Goal: Task Accomplishment & Management: Complete application form

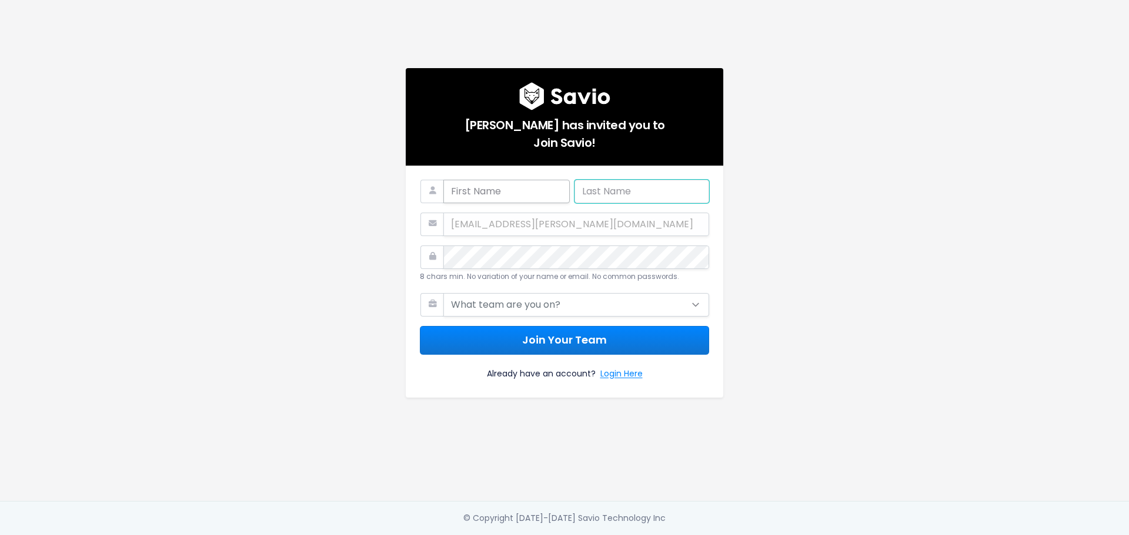
type input "[EMAIL_ADDRESS][DOMAIN_NAME]"
click at [498, 193] on input "text" at bounding box center [506, 192] width 126 height 24
type input "Beau"
click at [678, 183] on input "bbutler@wesleyan.edu" at bounding box center [641, 192] width 135 height 24
type input "Butler"
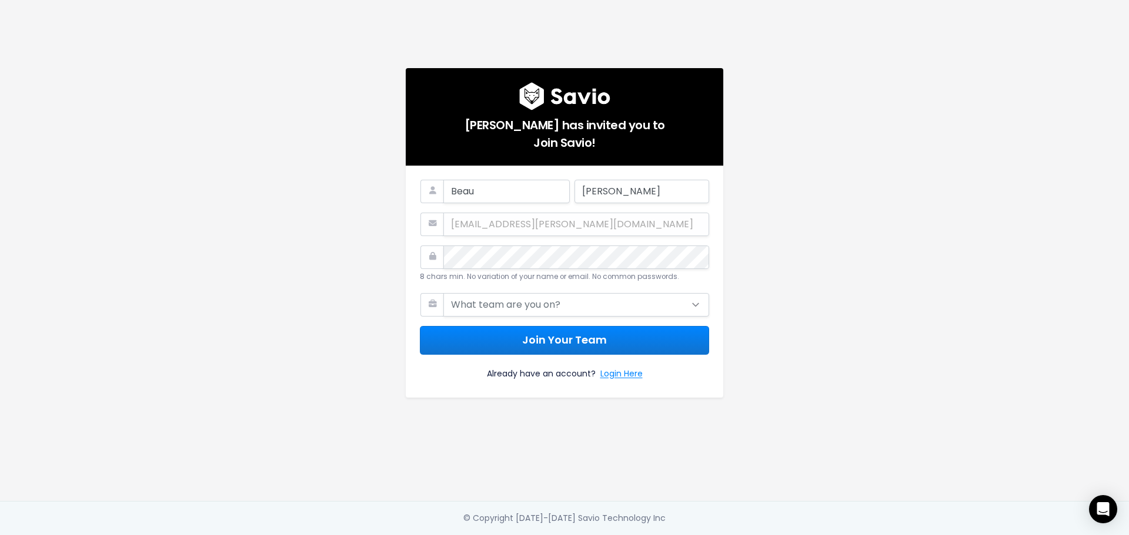
click at [486, 215] on div "beau.butler@toasttab.com" at bounding box center [564, 225] width 289 height 24
click at [485, 217] on div "beau.butler@toasttab.com" at bounding box center [564, 225] width 289 height 24
click at [406, 250] on div "Beau Butler beau.butler@toasttab.com 8 chars min. No variation of your name or …" at bounding box center [564, 282] width 317 height 232
click at [788, 285] on div "Mark Vaughan has invited you to Join Savio! Beau Butler beau.butler@toasttab.co…" at bounding box center [564, 250] width 670 height 501
click at [568, 297] on select "What team are you on? Support Product Sales Customer Success Marketing Other" at bounding box center [576, 305] width 266 height 24
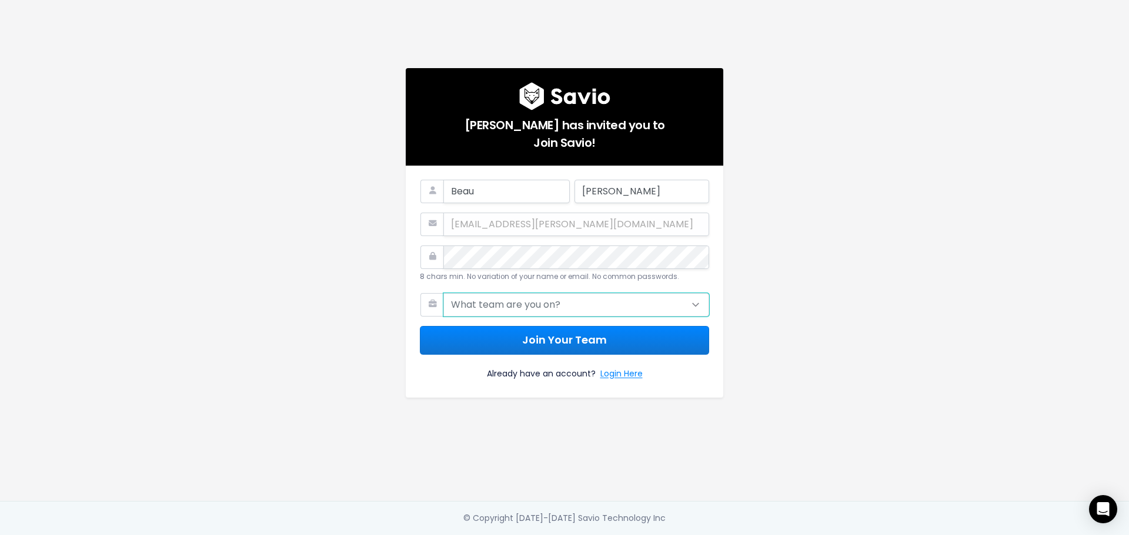
select select "PRODUCT"
click at [443, 293] on select "What team are you on? Support Product Sales Customer Success Marketing Other" at bounding box center [576, 305] width 266 height 24
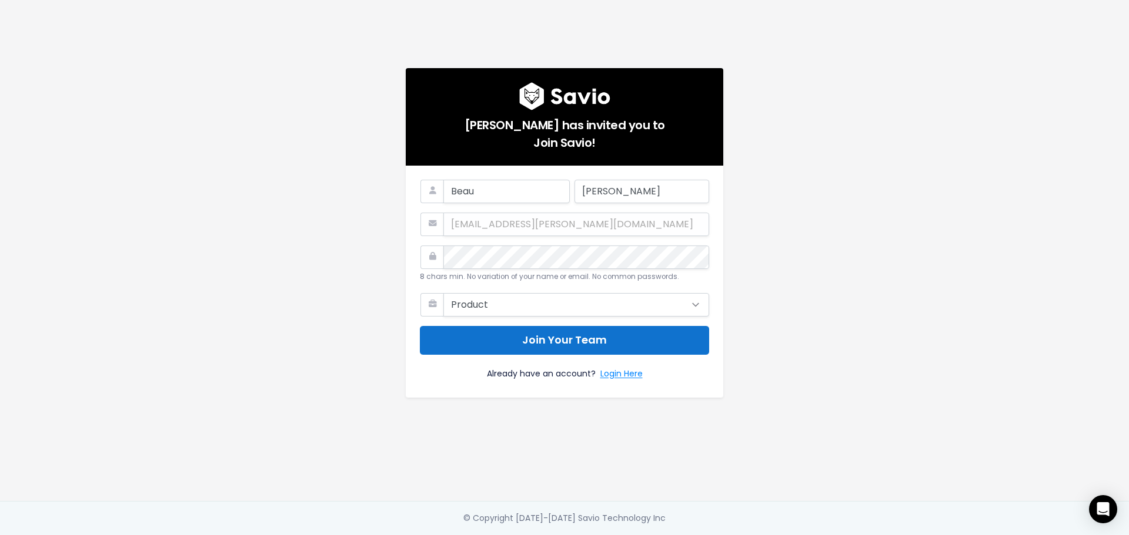
click at [511, 339] on button "Join Your Team" at bounding box center [564, 340] width 289 height 29
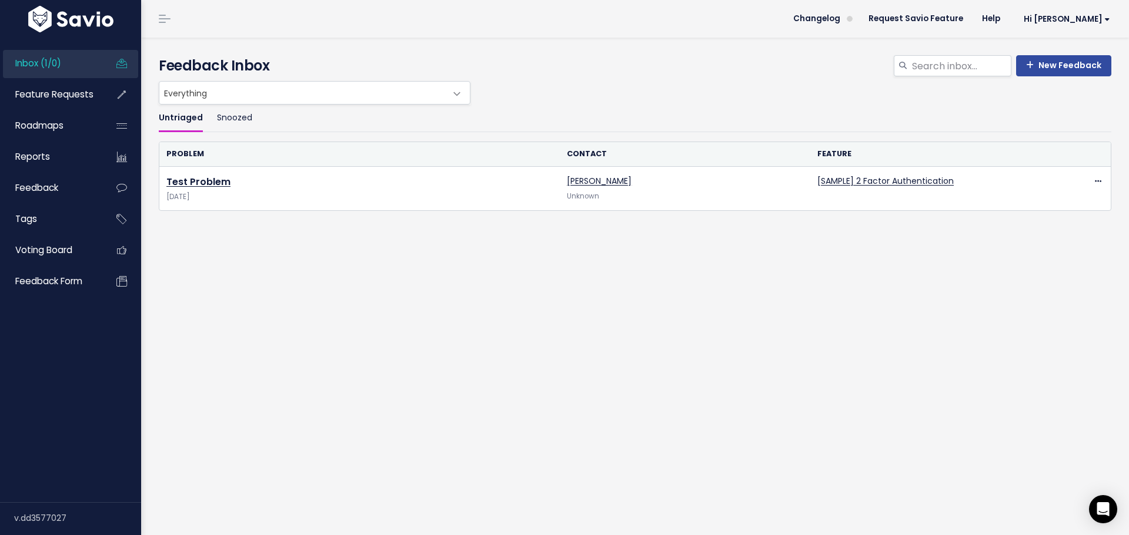
click at [805, 225] on div "Untriaged Snoozed Problem Contact Feature Test Problem Apr 29 2025 John Smith U…" at bounding box center [635, 205] width 970 height 200
click at [105, 86] on li "Feature Requests" at bounding box center [70, 95] width 135 height 28
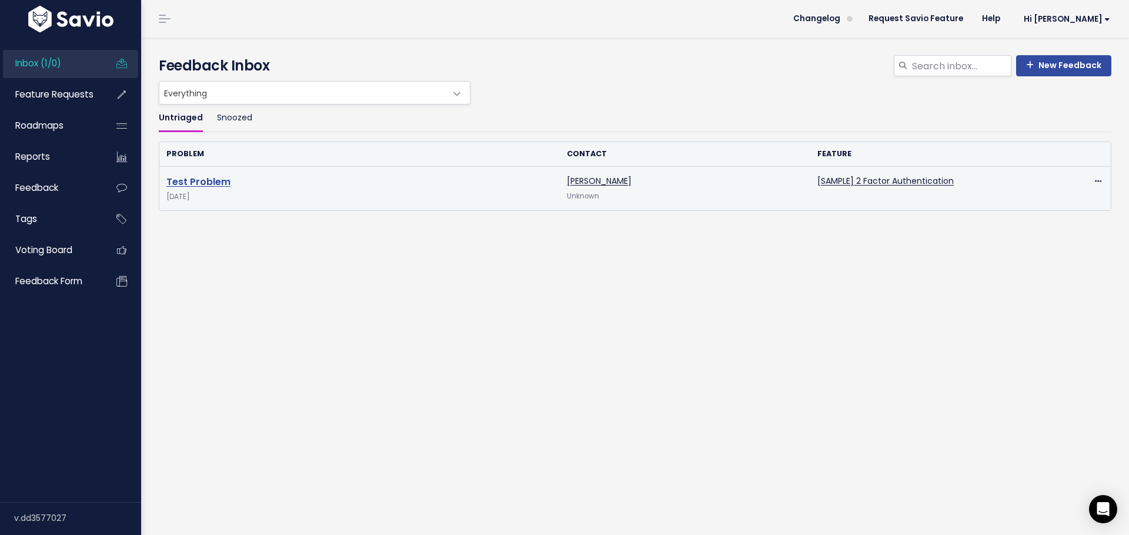
click at [196, 180] on link "Test Problem" at bounding box center [198, 182] width 64 height 14
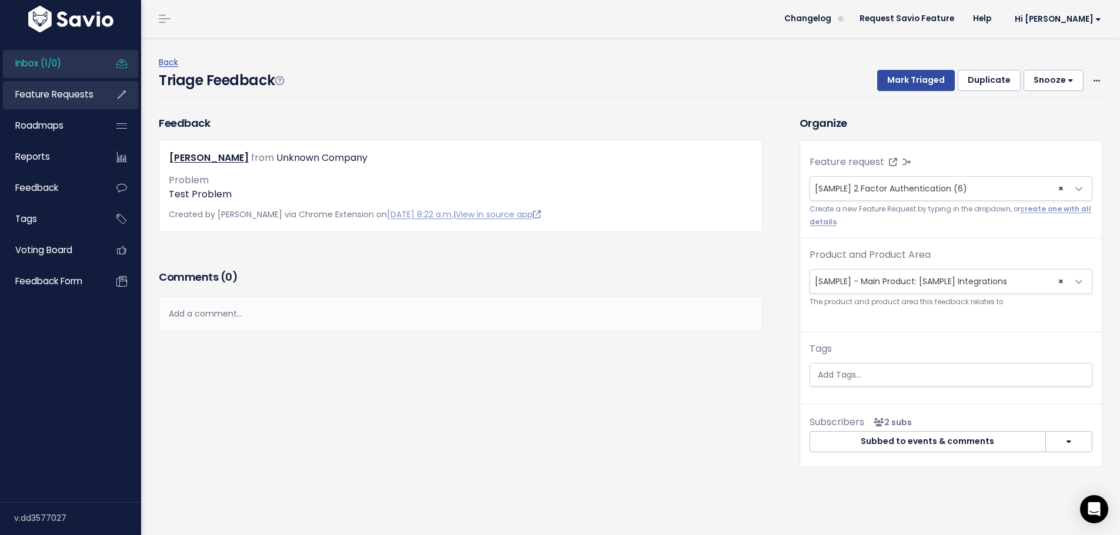
click at [56, 93] on span "Feature Requests" at bounding box center [54, 94] width 78 height 12
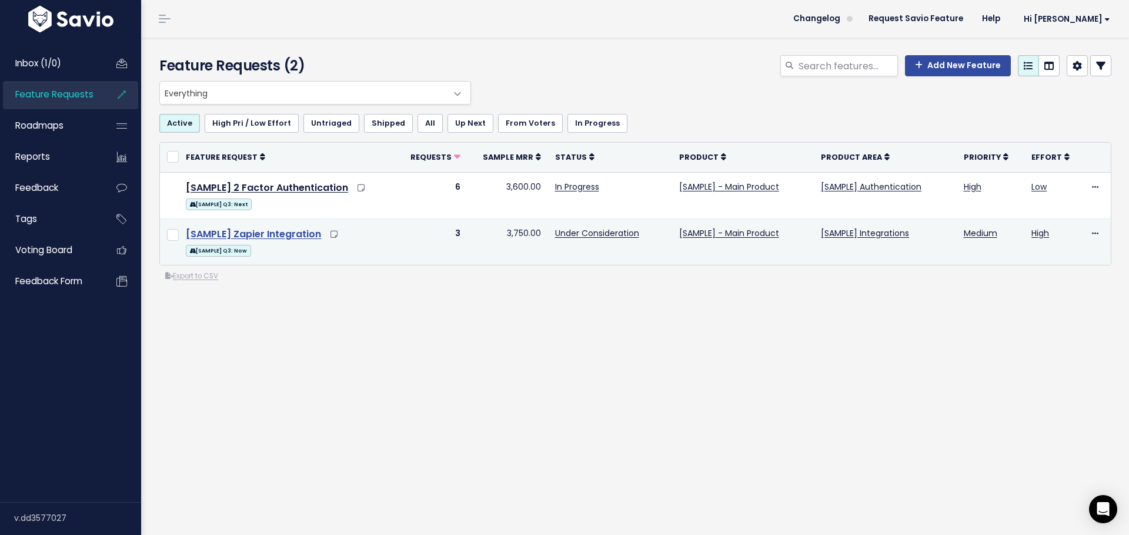
click at [288, 232] on link "[SAMPLE] Zapier Integration" at bounding box center [253, 234] width 135 height 14
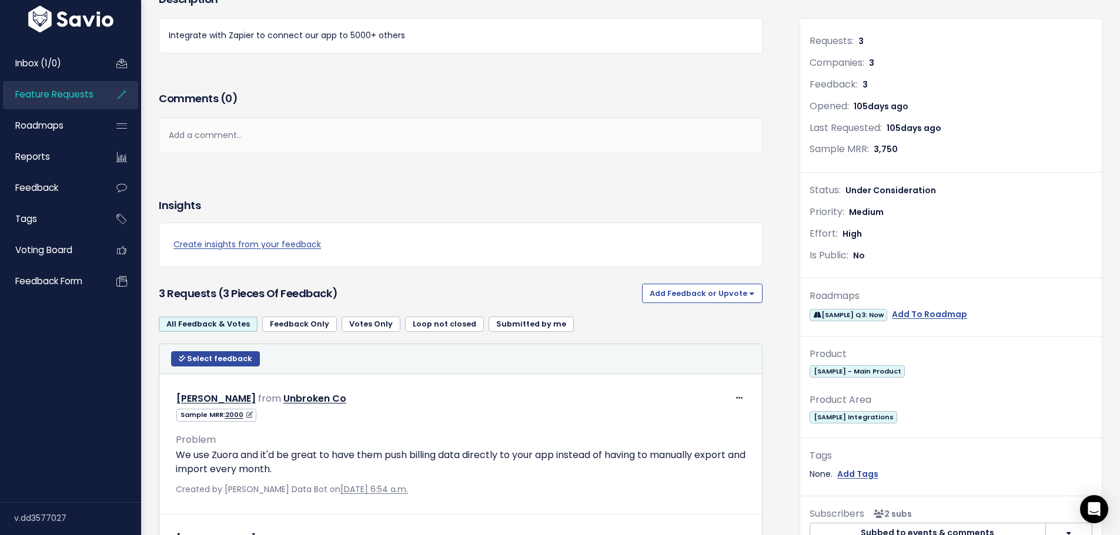
scroll to position [118, 0]
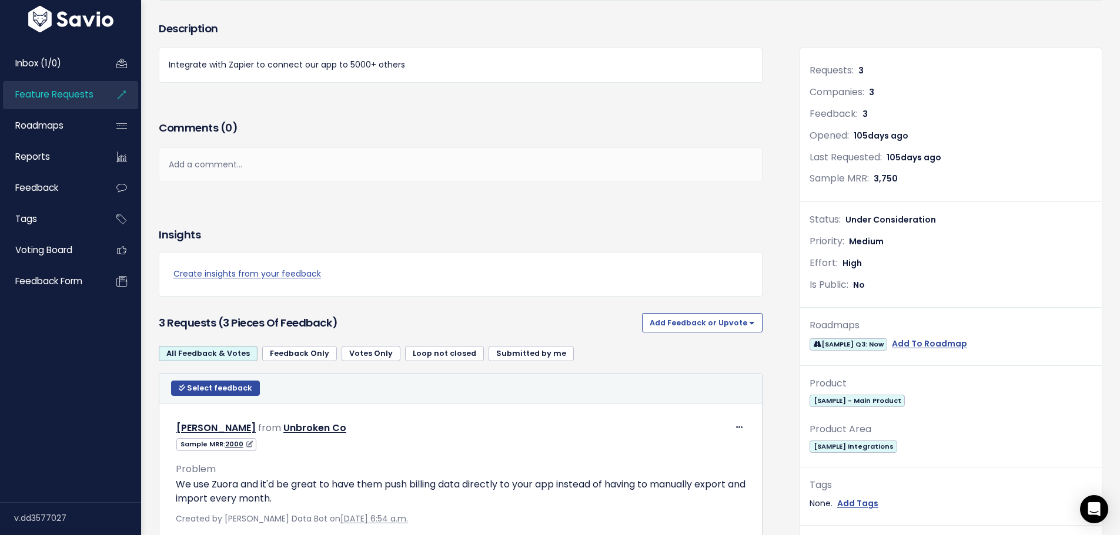
click at [52, 93] on span "Feature Requests" at bounding box center [54, 94] width 78 height 12
